Goal: Answer question/provide support

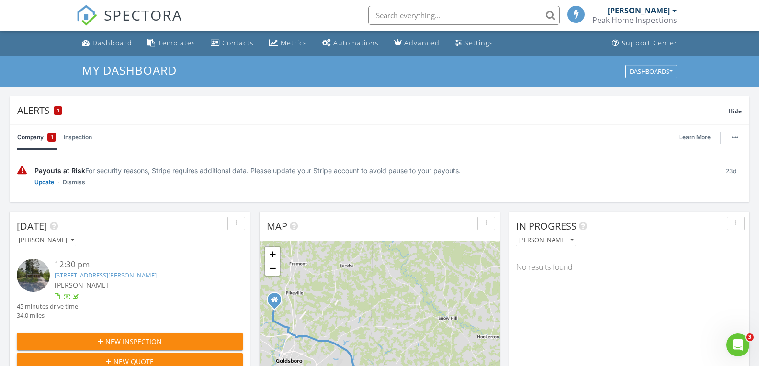
scroll to position [886, 773]
click at [110, 41] on div "Dashboard" at bounding box center [112, 42] width 40 height 9
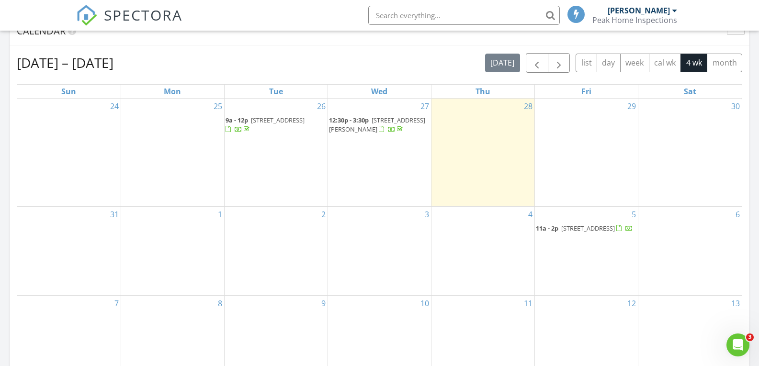
scroll to position [482, 0]
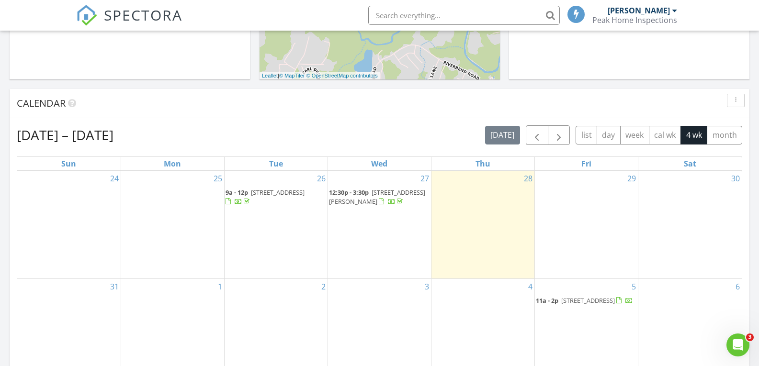
click at [251, 188] on span "6007 meadow lane, goldsboro 27853" at bounding box center [278, 192] width 54 height 9
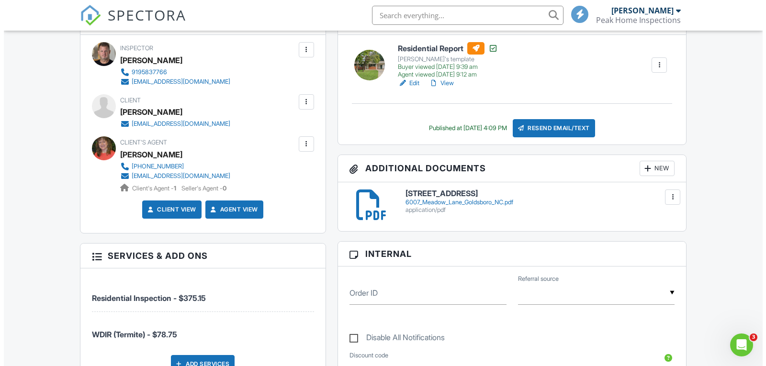
scroll to position [239, 0]
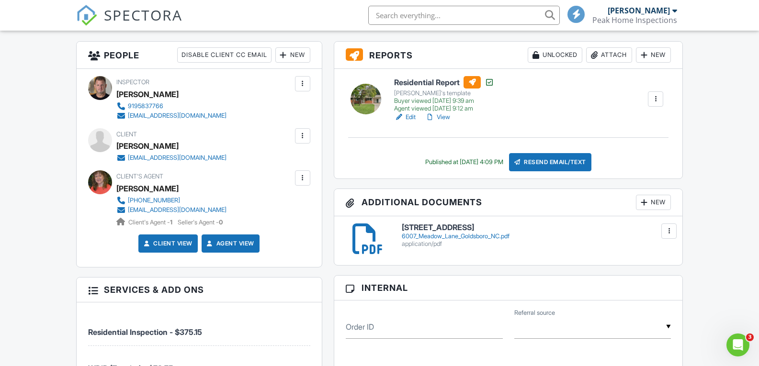
click at [656, 97] on div at bounding box center [655, 99] width 10 height 10
click at [587, 97] on div "Residential Report [PERSON_NAME]'s template Buyer viewed [DATE] 9:39 am Agent v…" at bounding box center [528, 99] width 280 height 46
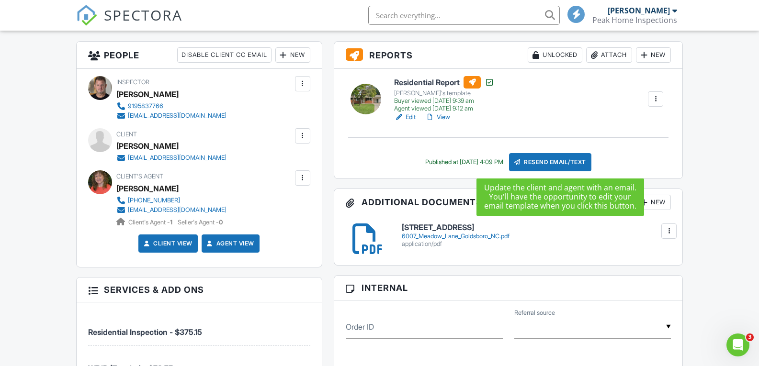
click at [547, 162] on div "Resend Email/Text" at bounding box center [550, 162] width 82 height 18
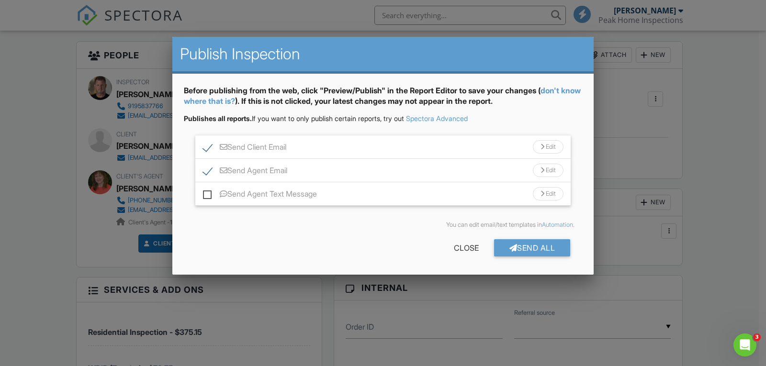
click at [206, 169] on label "Send Agent Email" at bounding box center [245, 172] width 84 height 12
checkbox input "false"
click at [521, 247] on div "Send All" at bounding box center [532, 247] width 77 height 17
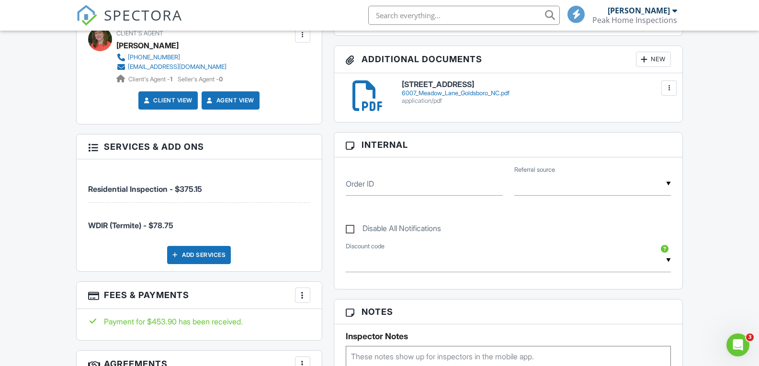
scroll to position [383, 0]
click at [173, 100] on link "Client View" at bounding box center [167, 100] width 51 height 10
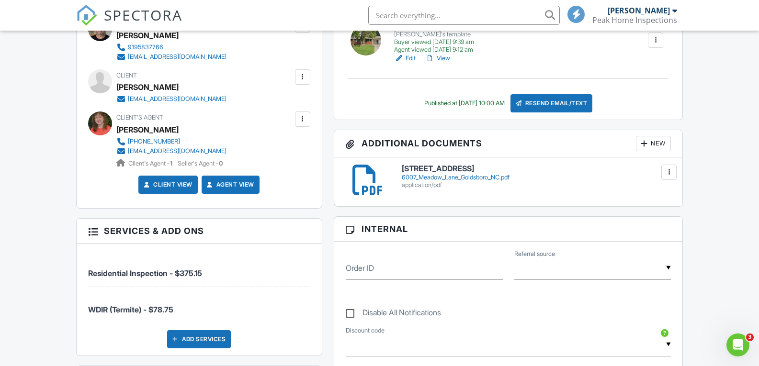
scroll to position [287, 0]
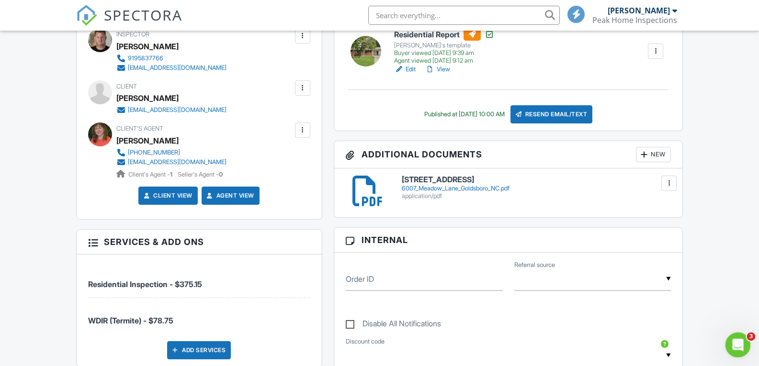
click at [748, 340] on div "Open Intercom Messenger" at bounding box center [736, 344] width 32 height 32
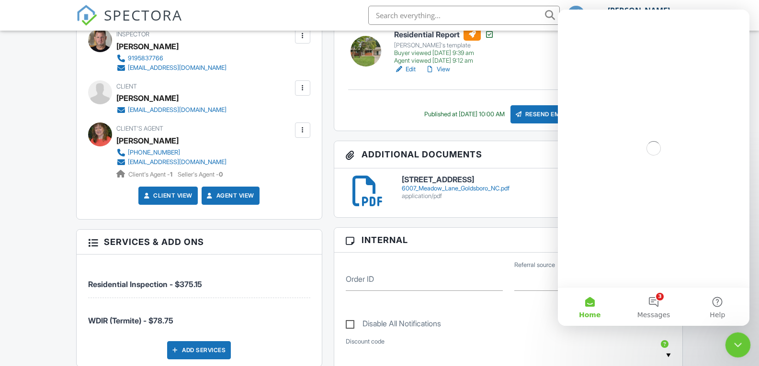
scroll to position [0, 0]
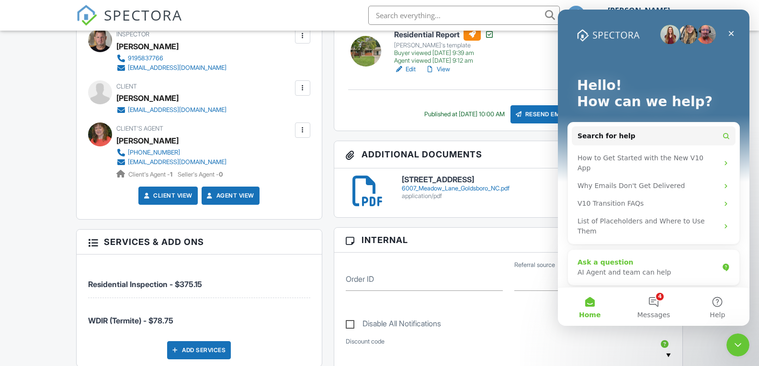
click at [623, 268] on div "AI Agent and team can help" at bounding box center [647, 273] width 141 height 10
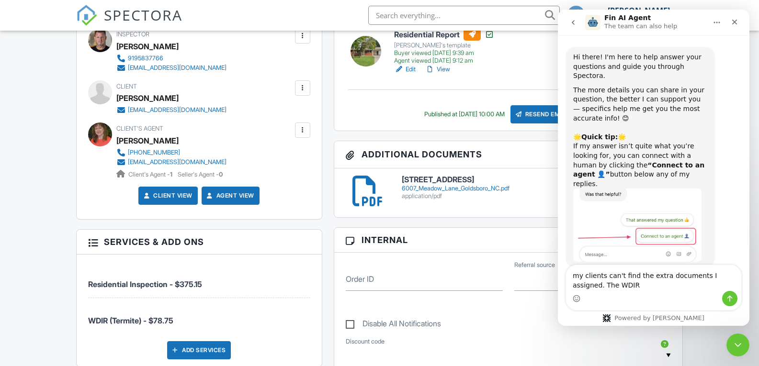
type textarea "my clients can't find the extra documents I assigned. The WDIR"
click at [724, 299] on button "Send a message…" at bounding box center [729, 298] width 15 height 15
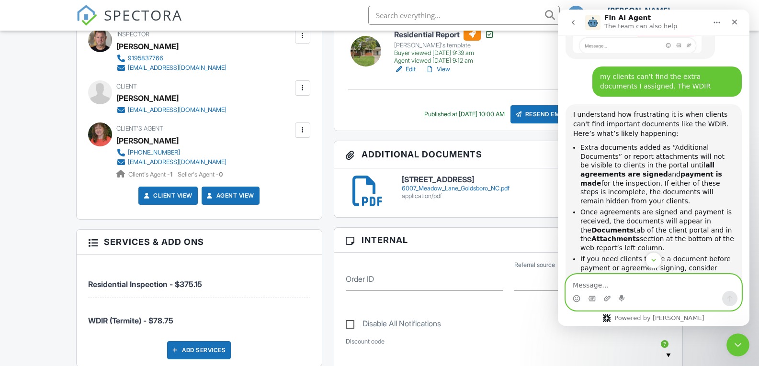
scroll to position [257, 0]
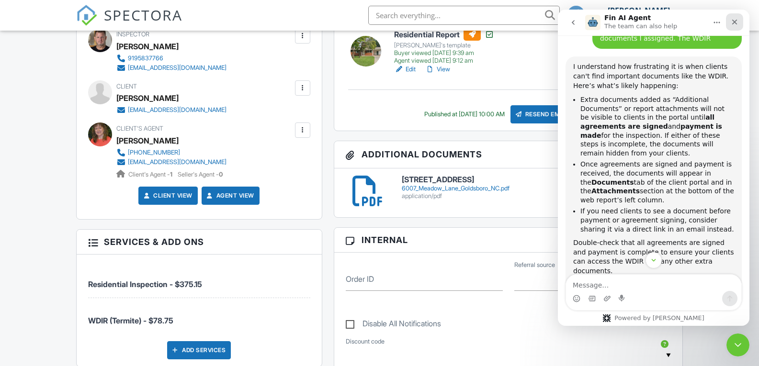
click at [730, 28] on div "Close" at bounding box center [734, 21] width 17 height 17
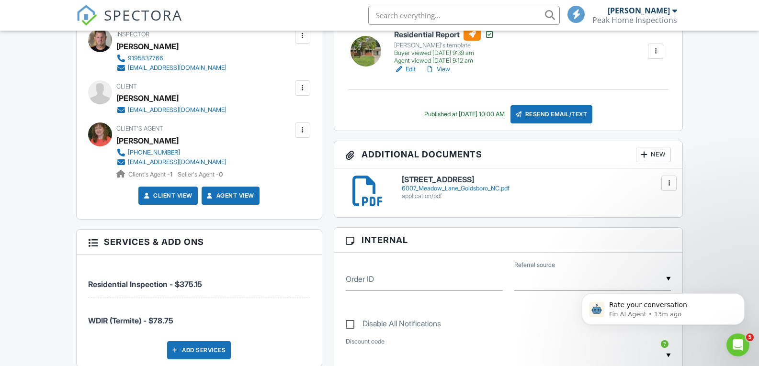
scroll to position [634, 0]
